Goal: Transaction & Acquisition: Download file/media

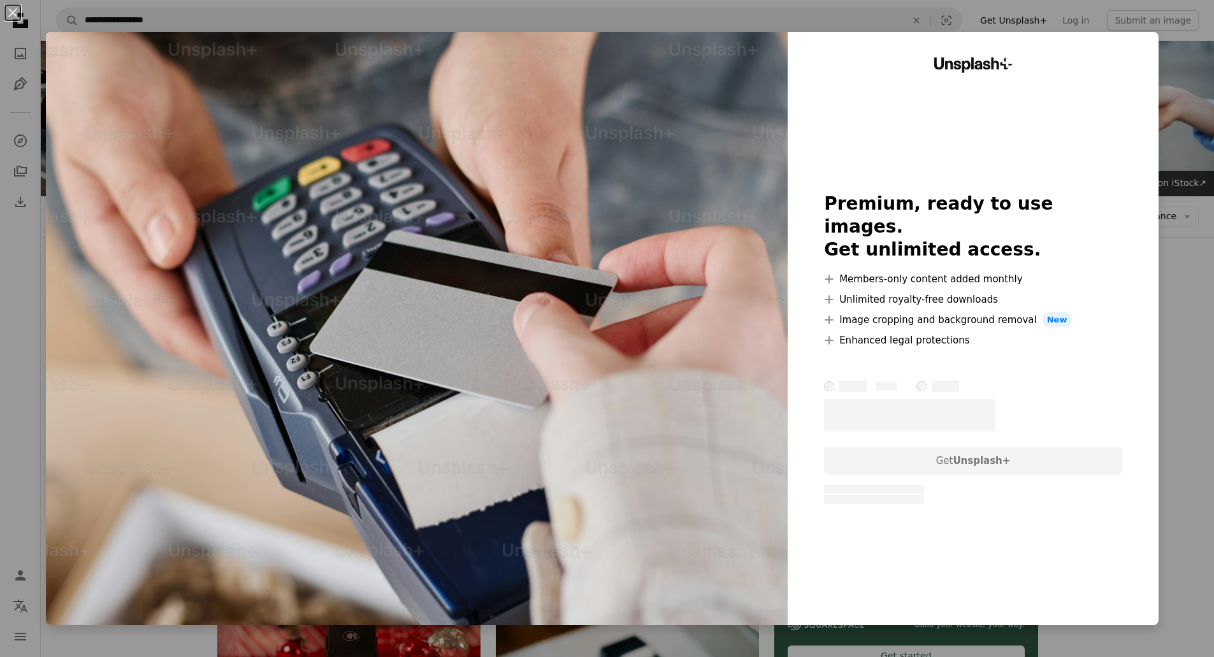
scroll to position [956, 0]
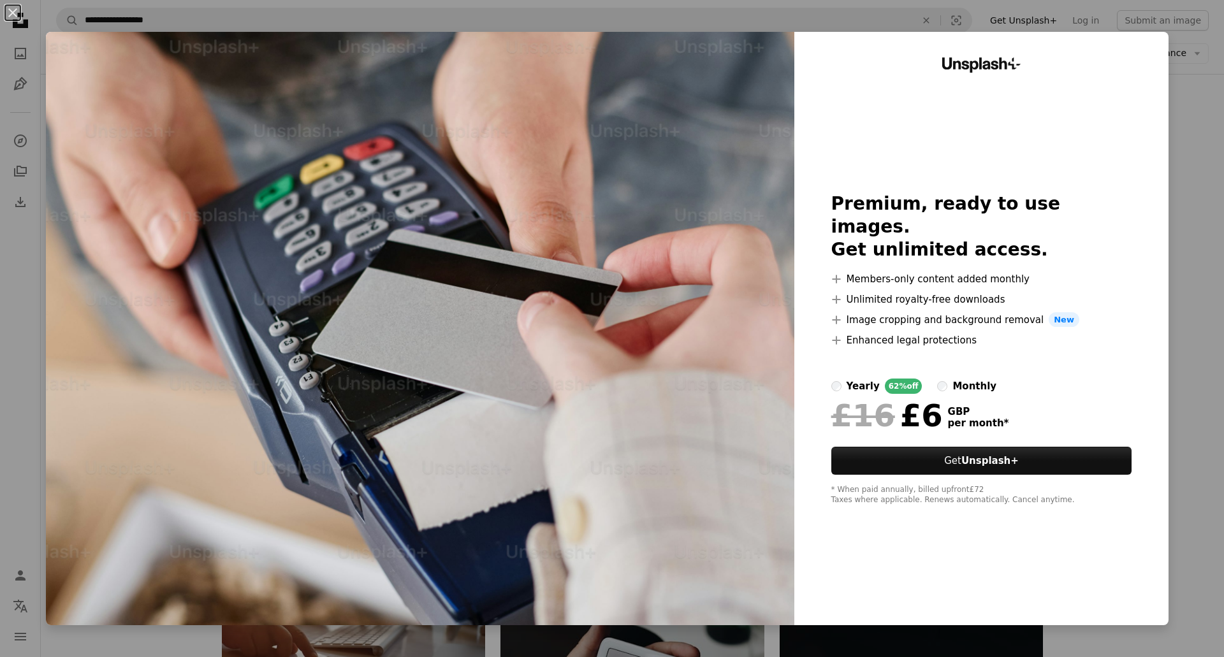
click at [1192, 148] on div "An X shape Unsplash+ Premium, ready to use images. Get unlimited access. A plus…" at bounding box center [612, 328] width 1224 height 657
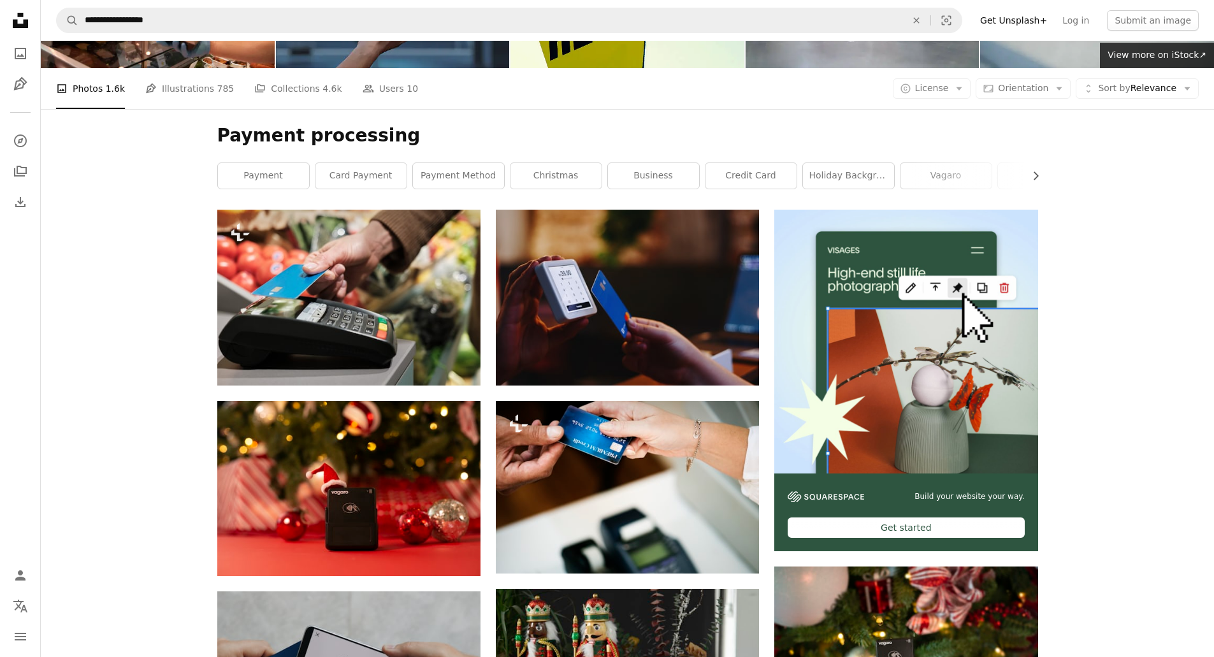
scroll to position [127, 0]
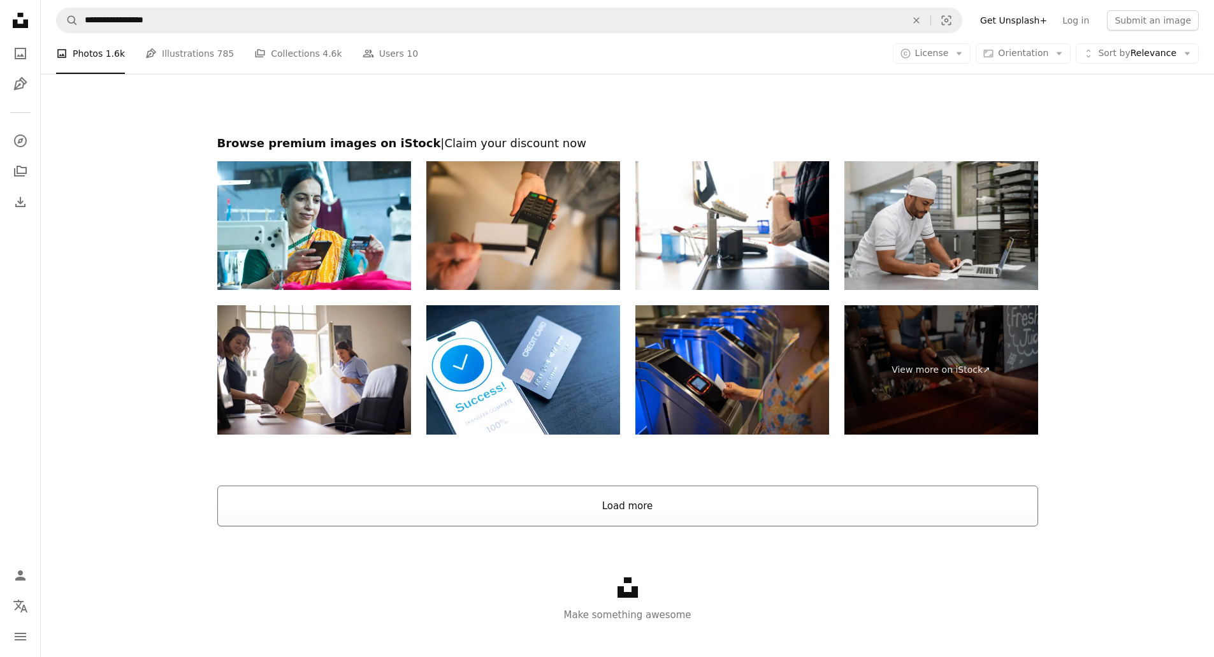
click at [699, 507] on button "Load more" at bounding box center [627, 506] width 821 height 41
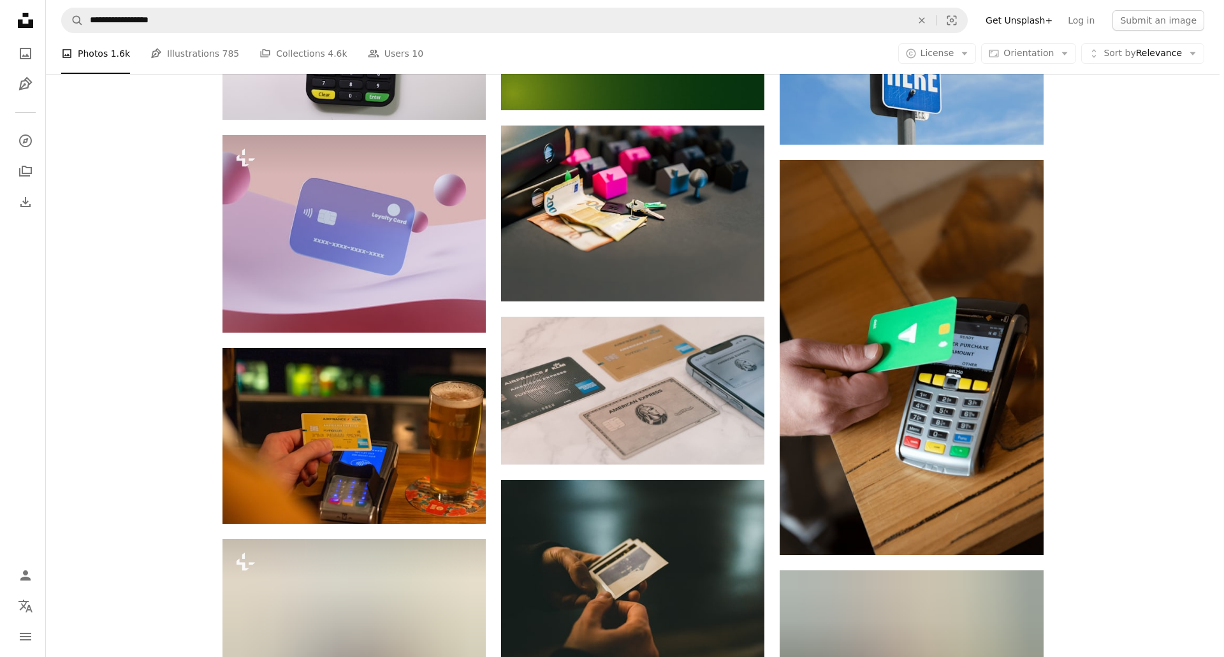
scroll to position [3441, 0]
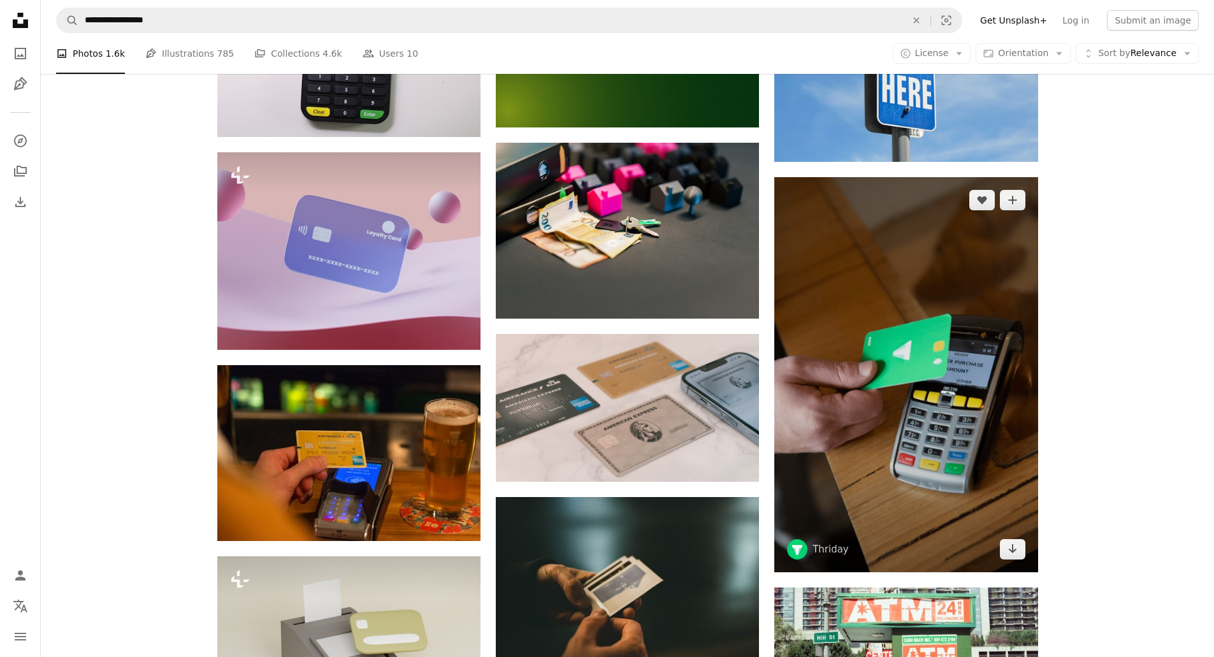
click at [928, 307] on img at bounding box center [905, 374] width 263 height 395
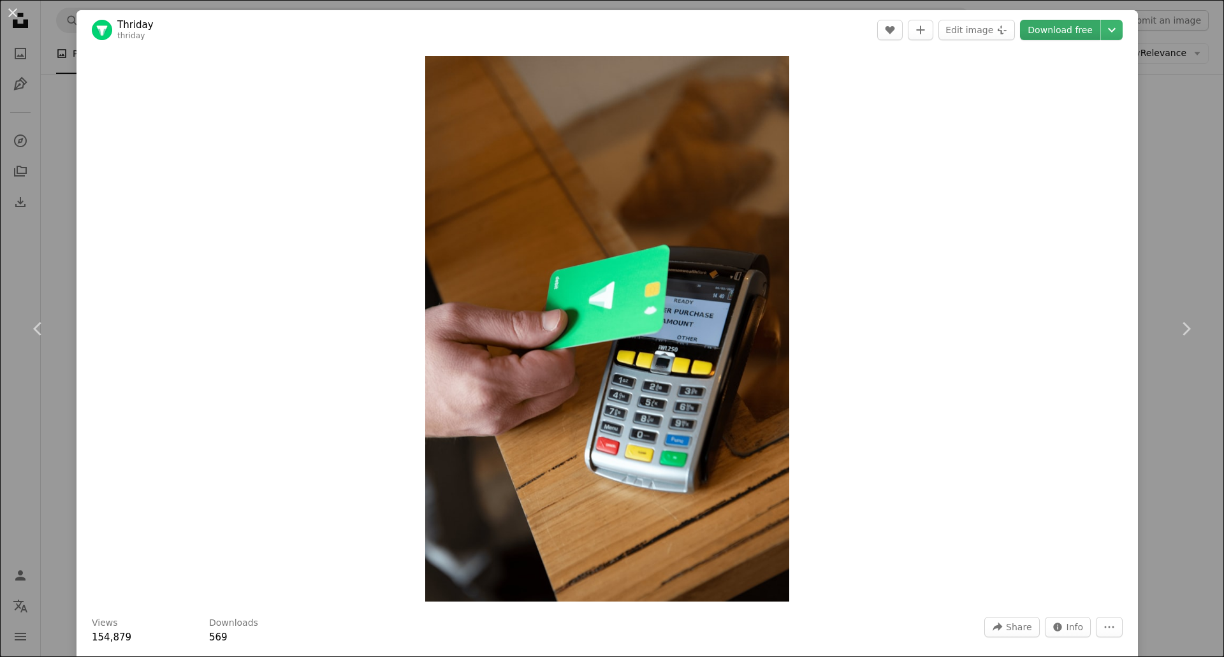
click at [1051, 34] on link "Download free" at bounding box center [1060, 30] width 80 height 20
